Goal: Task Accomplishment & Management: Manage account settings

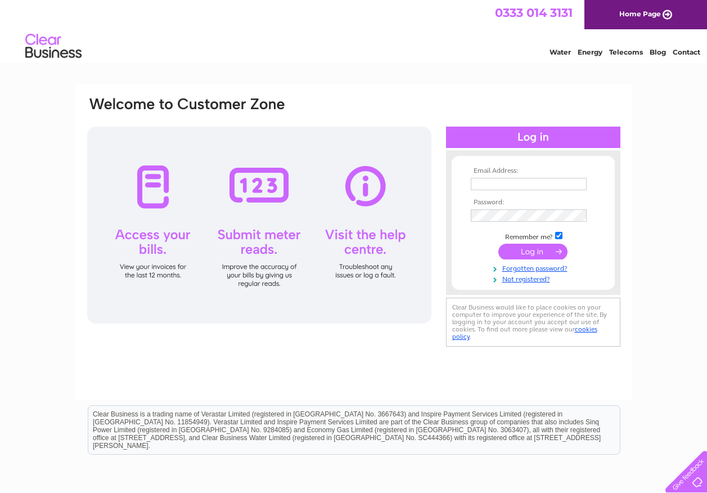
type input "derek@deeceeupholstery.co.uk"
click at [159, 191] on div at bounding box center [259, 225] width 344 height 197
click at [536, 249] on input "submit" at bounding box center [533, 252] width 69 height 16
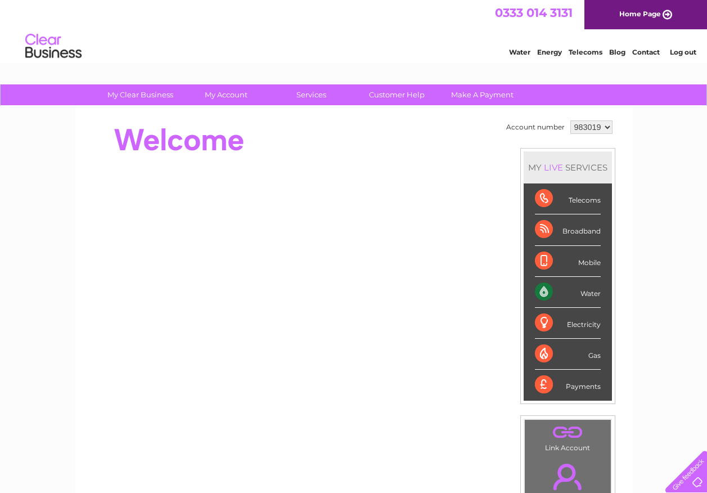
click at [549, 292] on div "Water" at bounding box center [568, 292] width 66 height 31
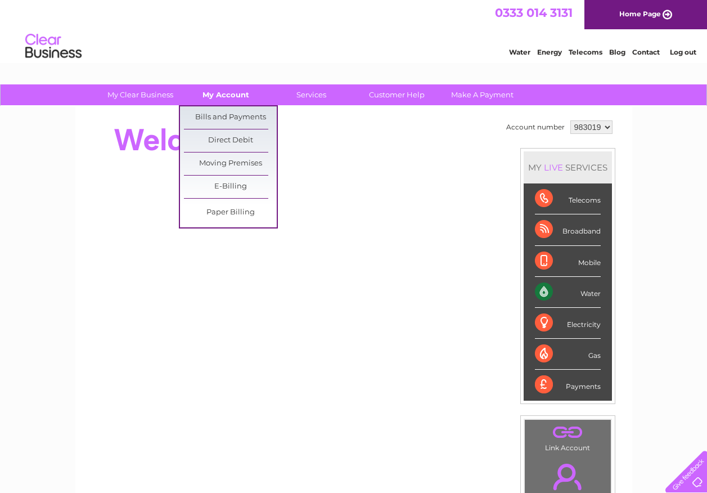
click at [225, 93] on link "My Account" at bounding box center [226, 94] width 93 height 21
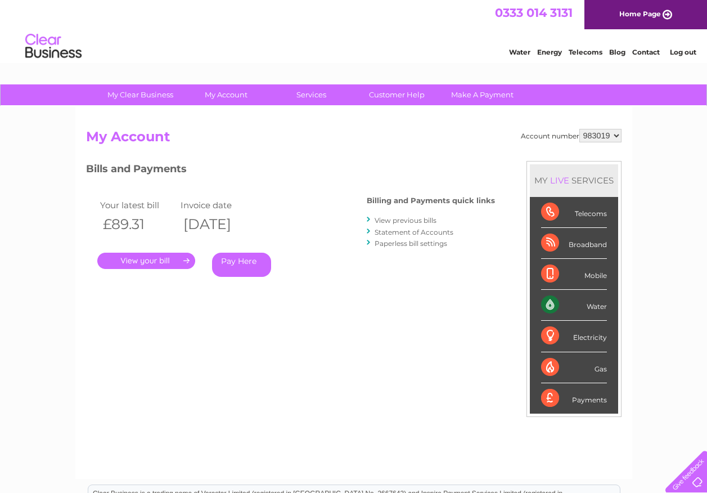
click at [167, 261] on link "." at bounding box center [146, 261] width 98 height 16
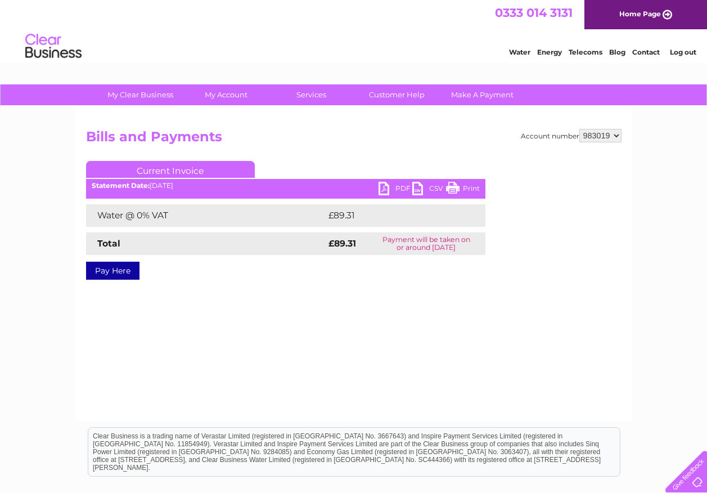
drag, startPoint x: 457, startPoint y: 186, endPoint x: 97, endPoint y: 8, distance: 400.9
click at [457, 186] on link "Print" at bounding box center [463, 190] width 34 height 16
